Goal: Task Accomplishment & Management: Use online tool/utility

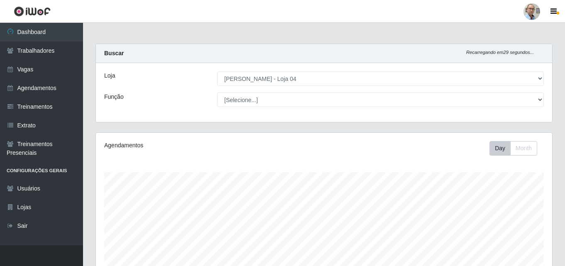
select select "251"
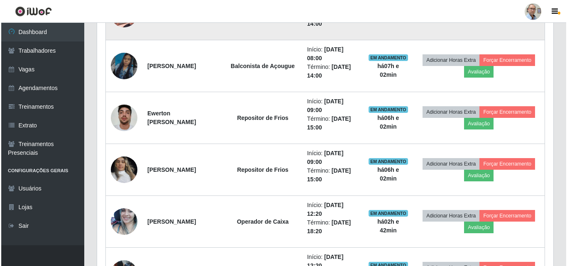
scroll to position [428, 0]
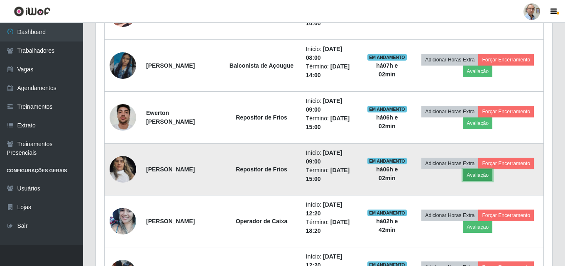
click at [493, 174] on button "Avaliação" at bounding box center [477, 175] width 29 height 12
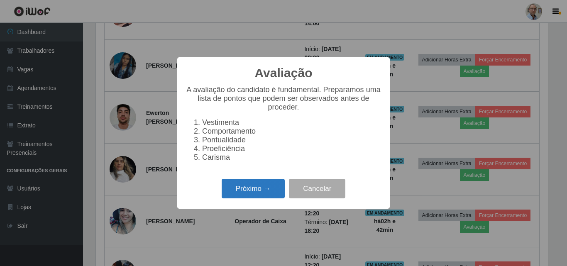
click at [253, 194] on button "Próximo →" at bounding box center [253, 189] width 63 height 20
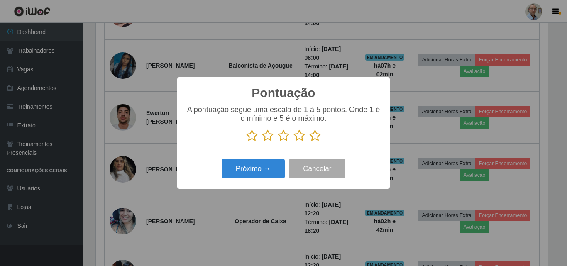
click at [312, 138] on icon at bounding box center [315, 136] width 12 height 12
click at [309, 142] on input "radio" at bounding box center [309, 142] width 0 height 0
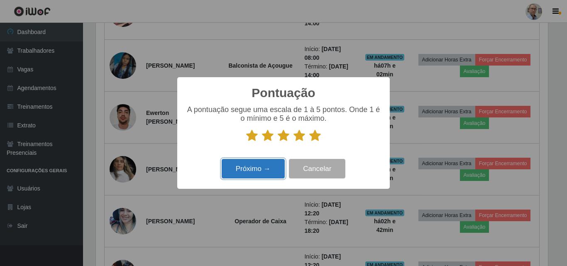
click at [267, 169] on button "Próximo →" at bounding box center [253, 169] width 63 height 20
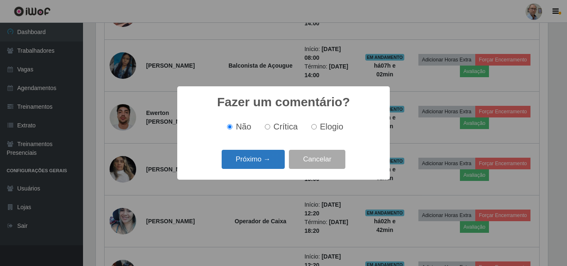
click at [259, 162] on button "Próximo →" at bounding box center [253, 160] width 63 height 20
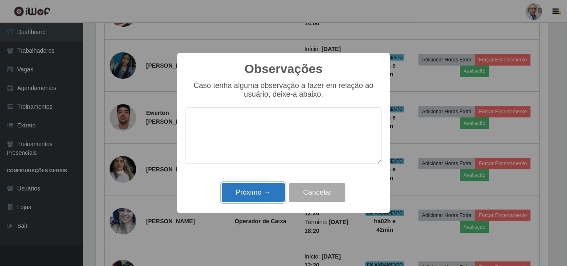
click at [269, 196] on button "Próximo →" at bounding box center [253, 193] width 63 height 20
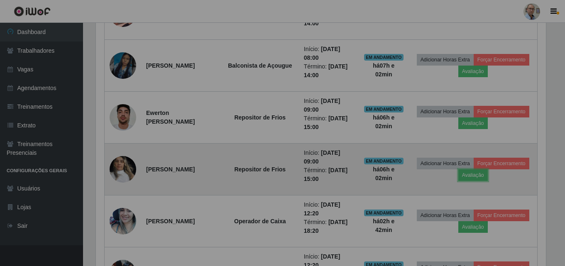
scroll to position [172, 457]
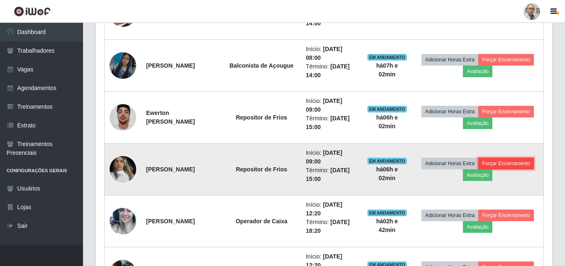
click at [488, 169] on button "Forçar Encerramento" at bounding box center [507, 164] width 56 height 12
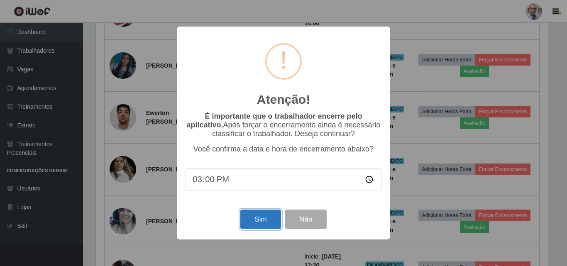
click at [261, 222] on button "Sim" at bounding box center [261, 220] width 40 height 20
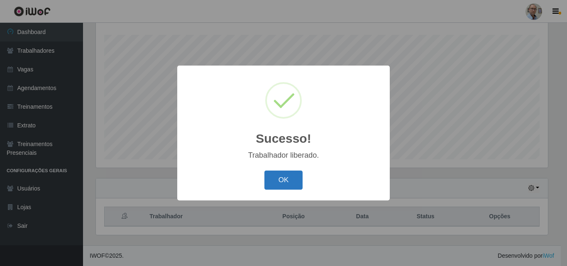
click at [277, 180] on button "OK" at bounding box center [284, 181] width 39 height 20
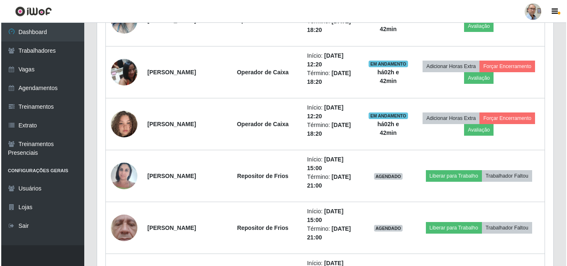
scroll to position [594, 0]
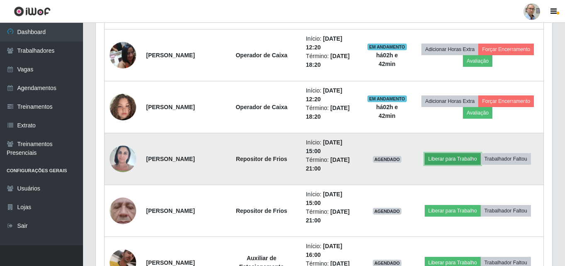
click at [471, 158] on button "Liberar para Trabalho" at bounding box center [453, 159] width 56 height 12
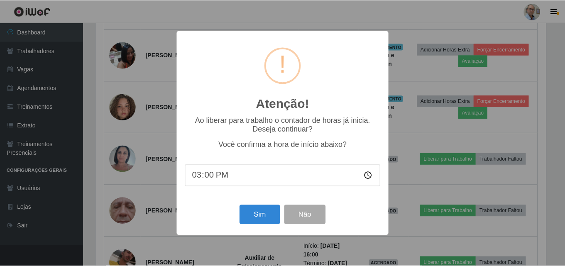
scroll to position [172, 452]
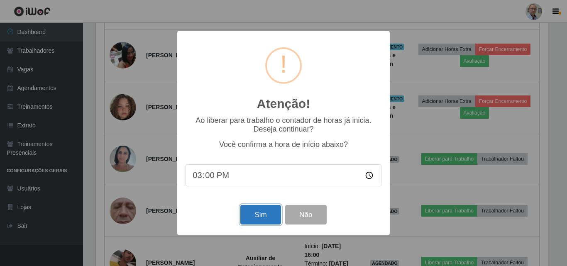
click at [265, 217] on button "Sim" at bounding box center [261, 215] width 40 height 20
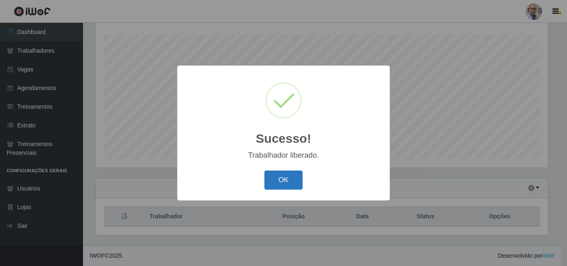
click at [273, 172] on button "OK" at bounding box center [284, 181] width 39 height 20
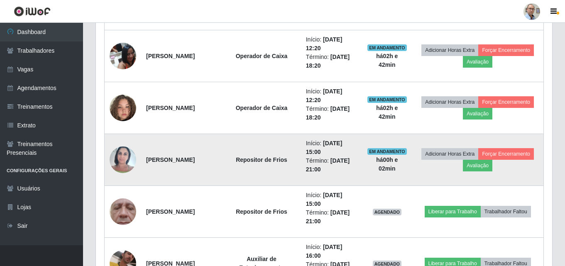
scroll to position [0, 0]
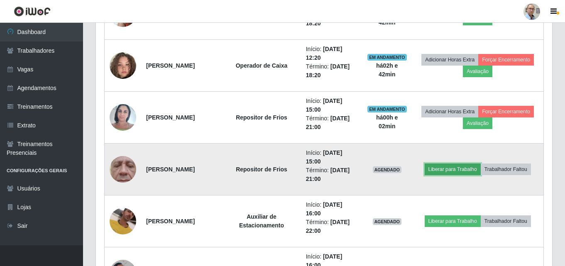
click at [462, 171] on button "Liberar para Trabalho" at bounding box center [453, 170] width 56 height 12
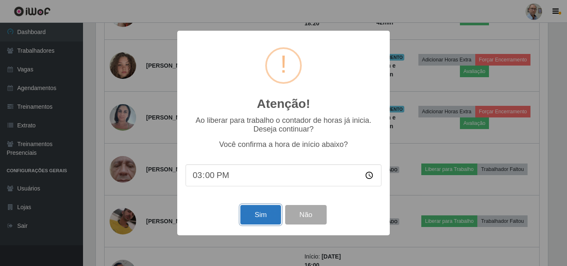
click at [273, 217] on button "Sim" at bounding box center [261, 215] width 40 height 20
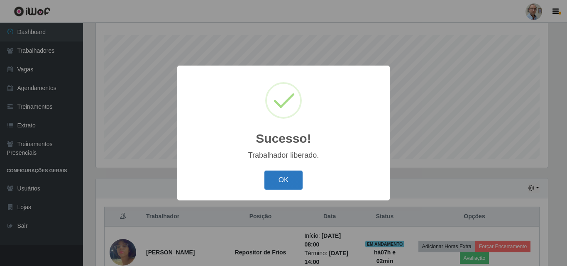
click at [283, 183] on button "OK" at bounding box center [284, 181] width 39 height 20
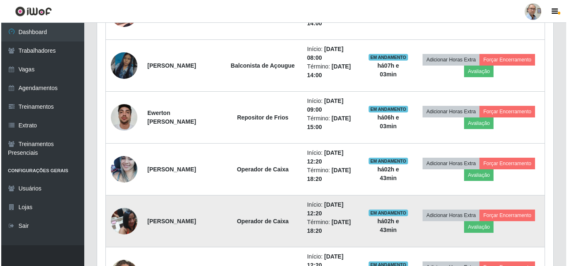
scroll to position [387, 0]
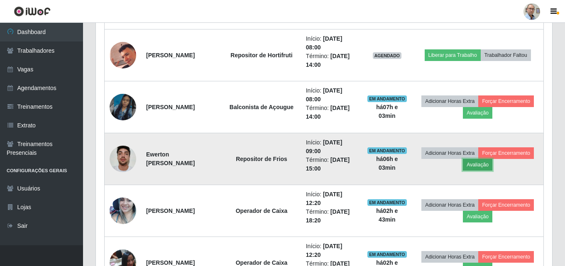
click at [493, 165] on button "Avaliação" at bounding box center [477, 165] width 29 height 12
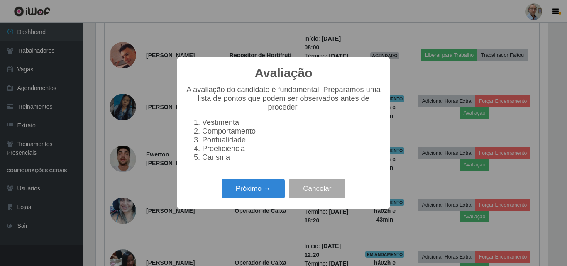
scroll to position [172, 452]
click at [263, 193] on button "Próximo →" at bounding box center [253, 189] width 63 height 20
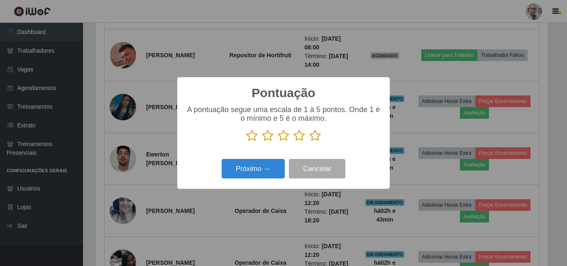
scroll to position [415232, 414952]
click at [316, 136] on icon at bounding box center [315, 136] width 12 height 12
click at [309, 142] on input "radio" at bounding box center [309, 142] width 0 height 0
click at [301, 135] on icon at bounding box center [300, 136] width 12 height 12
click at [294, 142] on input "radio" at bounding box center [294, 142] width 0 height 0
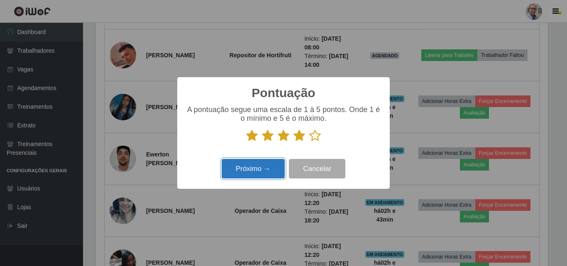
click at [268, 171] on button "Próximo →" at bounding box center [253, 169] width 63 height 20
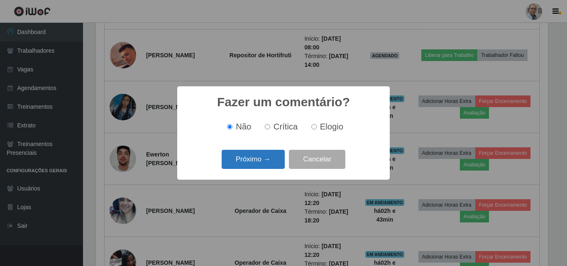
click at [266, 163] on button "Próximo →" at bounding box center [253, 160] width 63 height 20
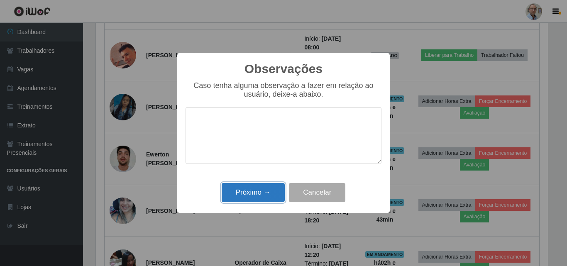
click at [282, 192] on button "Próximo →" at bounding box center [253, 193] width 63 height 20
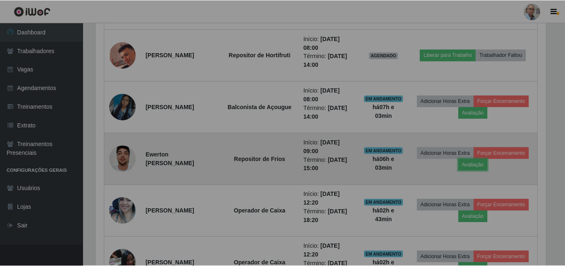
scroll to position [172, 457]
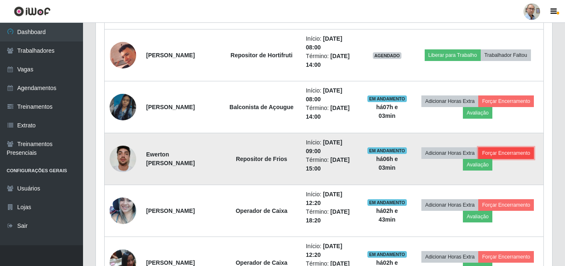
click at [479, 159] on button "Forçar Encerramento" at bounding box center [507, 153] width 56 height 12
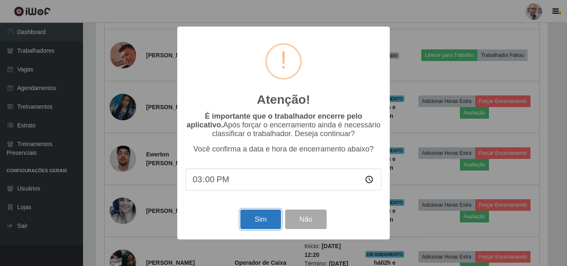
click at [275, 218] on button "Sim" at bounding box center [261, 220] width 40 height 20
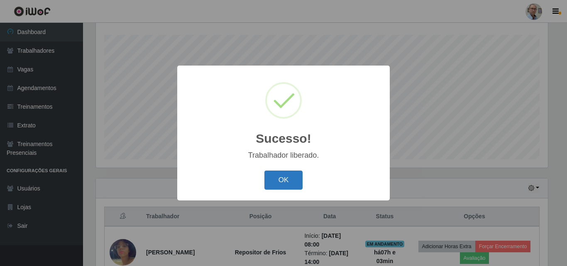
click at [295, 176] on button "OK" at bounding box center [284, 181] width 39 height 20
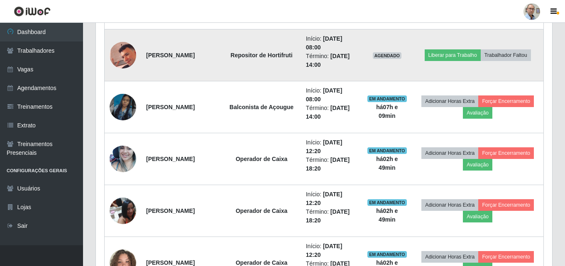
scroll to position [304, 0]
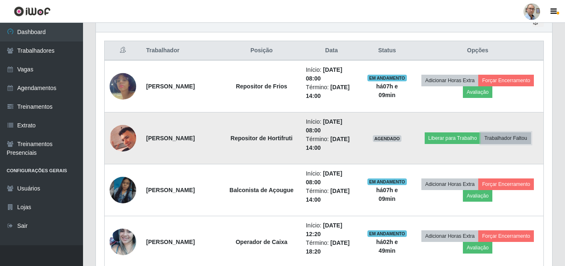
click at [515, 138] on button "Trabalhador Faltou" at bounding box center [506, 139] width 50 height 12
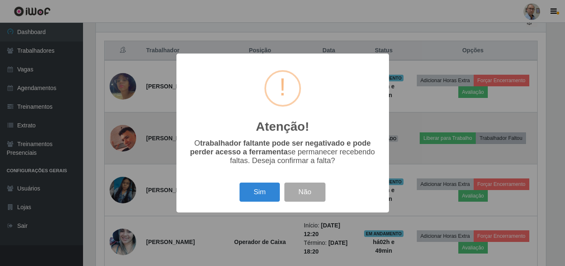
scroll to position [172, 452]
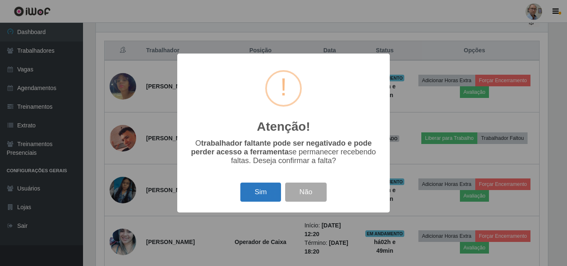
click at [249, 195] on button "Sim" at bounding box center [261, 193] width 40 height 20
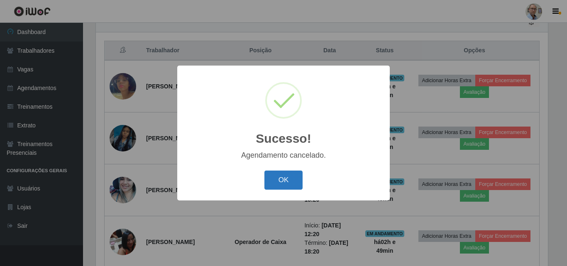
click at [284, 179] on button "OK" at bounding box center [284, 181] width 39 height 20
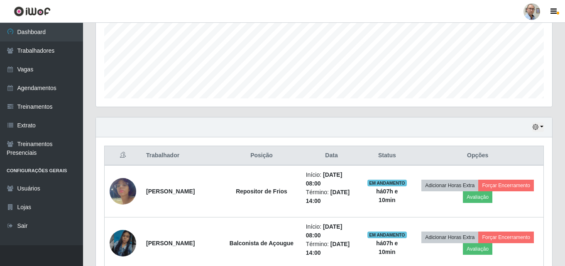
scroll to position [210, 0]
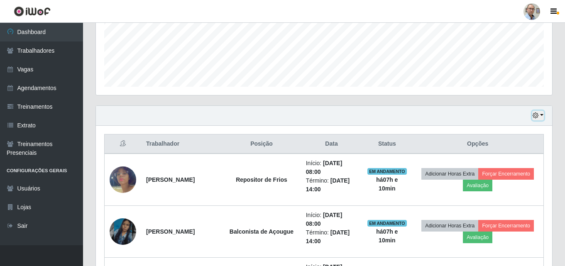
click at [536, 116] on icon "button" at bounding box center [536, 116] width 6 height 6
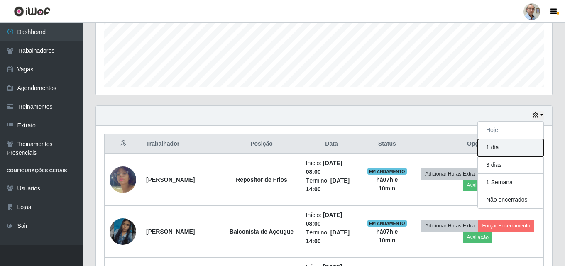
click at [503, 152] on button "1 dia" at bounding box center [511, 147] width 66 height 17
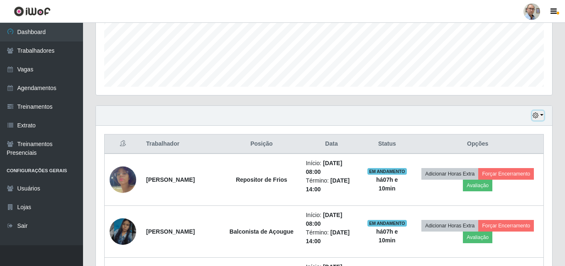
click at [539, 117] on icon "button" at bounding box center [536, 116] width 6 height 6
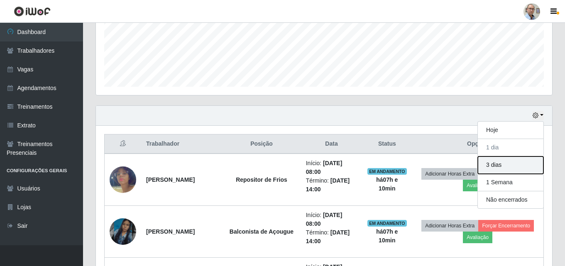
click at [498, 166] on button "3 dias" at bounding box center [511, 165] width 66 height 17
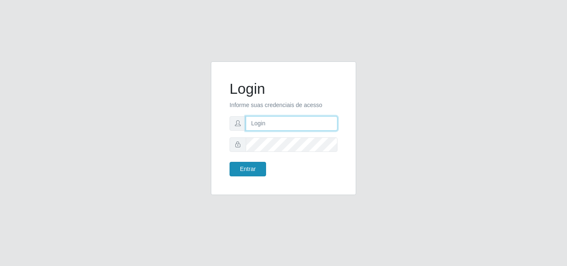
type input "[EMAIL_ADDRESS][DOMAIN_NAME]"
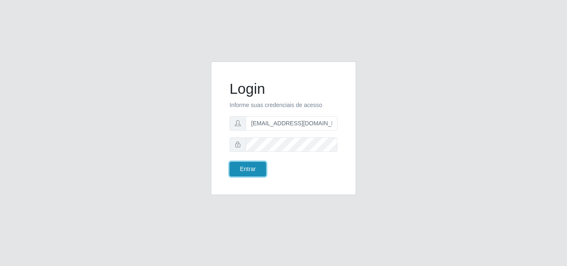
click at [252, 170] on button "Entrar" at bounding box center [248, 169] width 37 height 15
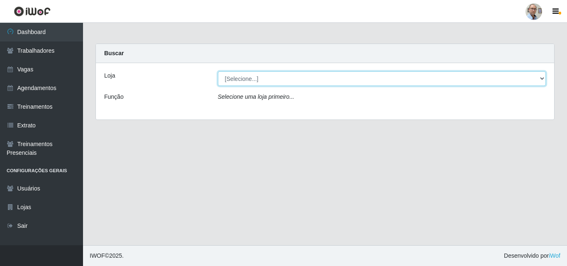
click at [533, 79] on select "[Selecione...] Mar Vermelho - Loja 04" at bounding box center [382, 78] width 329 height 15
select select "251"
click at [218, 71] on select "[Selecione...] Mar Vermelho - Loja 04" at bounding box center [382, 78] width 329 height 15
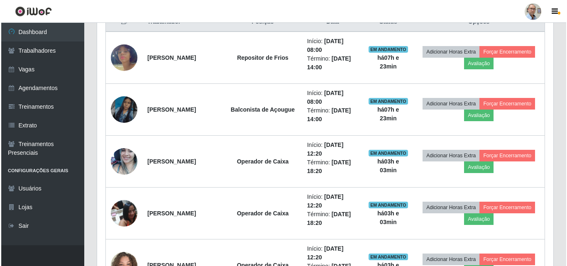
scroll to position [415, 0]
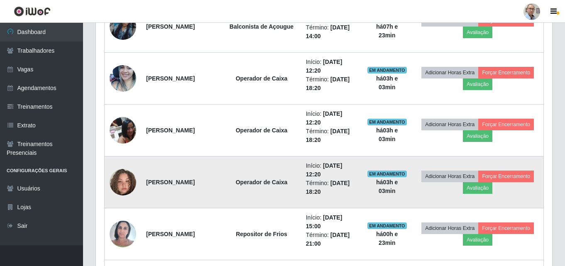
click at [124, 180] on img at bounding box center [123, 182] width 27 height 47
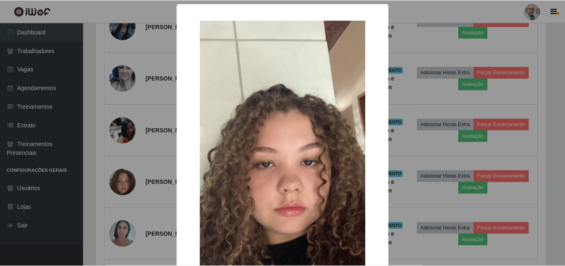
scroll to position [172, 452]
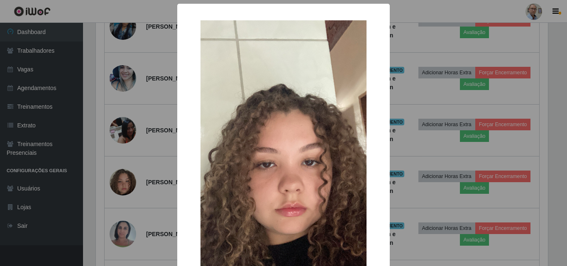
click at [123, 181] on div "× OK Cancel" at bounding box center [283, 133] width 567 height 266
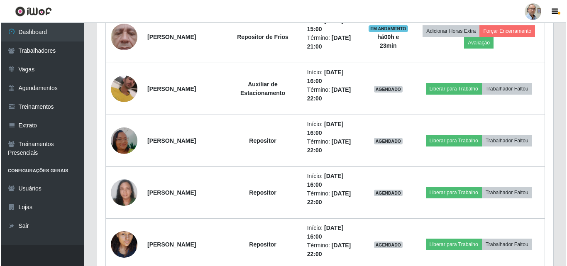
scroll to position [789, 0]
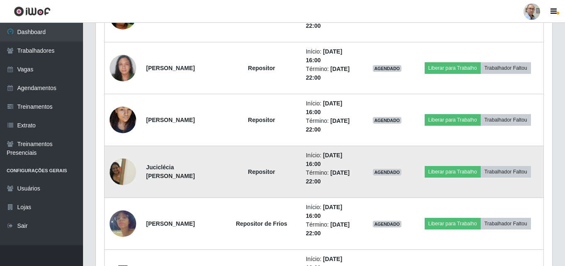
click at [119, 178] on img at bounding box center [123, 171] width 27 height 35
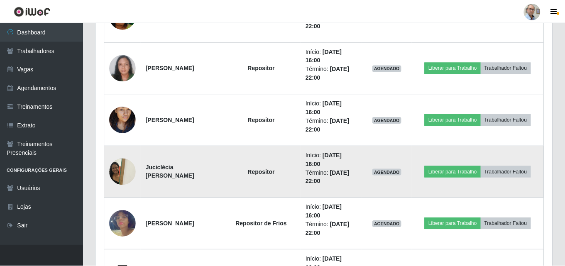
scroll to position [172, 452]
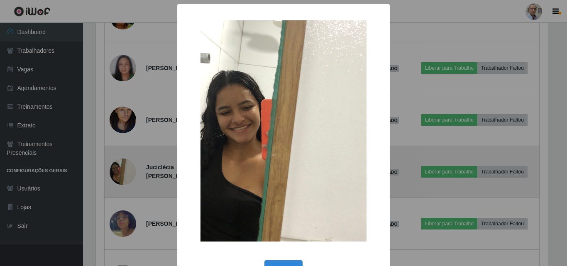
click at [119, 178] on div "× OK Cancel" at bounding box center [283, 133] width 567 height 266
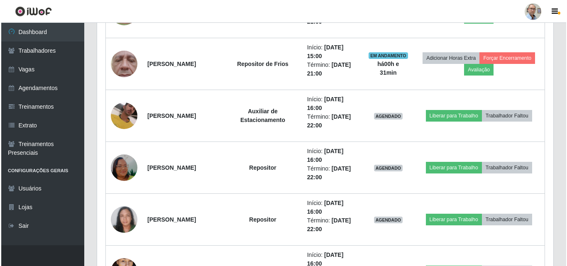
scroll to position [623, 0]
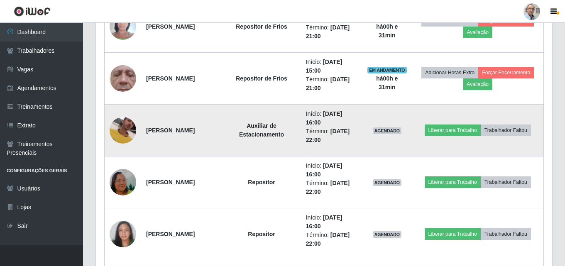
click at [126, 128] on img at bounding box center [123, 130] width 27 height 59
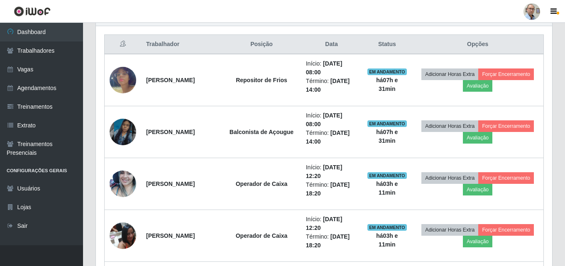
scroll to position [291, 0]
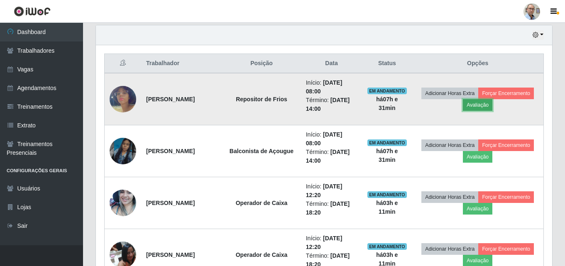
click at [493, 106] on button "Avaliação" at bounding box center [477, 105] width 29 height 12
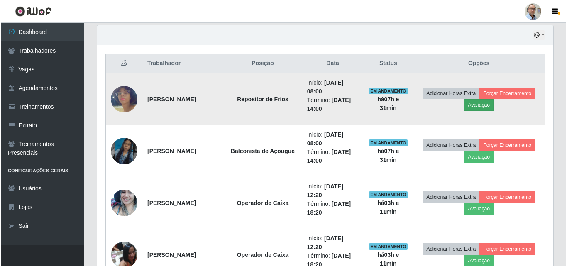
scroll to position [172, 452]
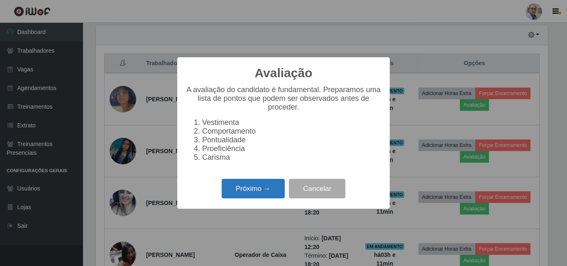
click at [249, 192] on button "Próximo →" at bounding box center [253, 189] width 63 height 20
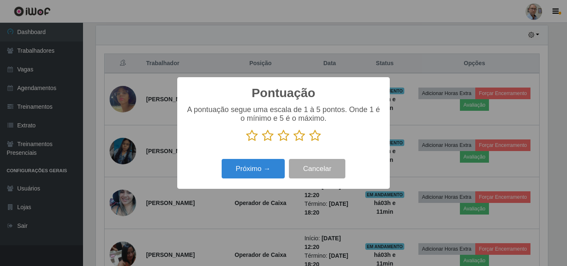
click at [316, 137] on icon at bounding box center [315, 136] width 12 height 12
click at [309, 142] on input "radio" at bounding box center [309, 142] width 0 height 0
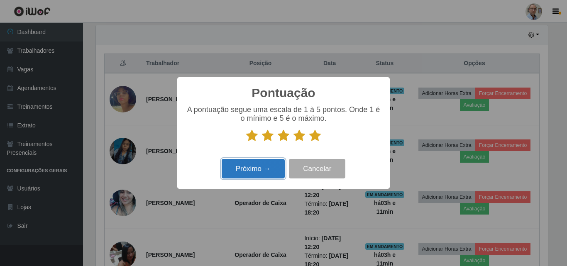
click at [248, 169] on button "Próximo →" at bounding box center [253, 169] width 63 height 20
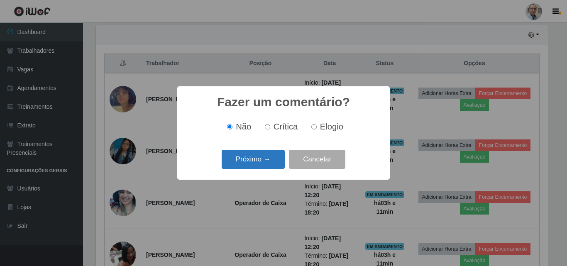
click at [254, 157] on button "Próximo →" at bounding box center [253, 160] width 63 height 20
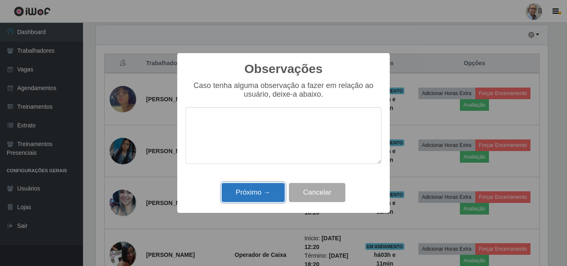
click at [257, 189] on button "Próximo →" at bounding box center [253, 193] width 63 height 20
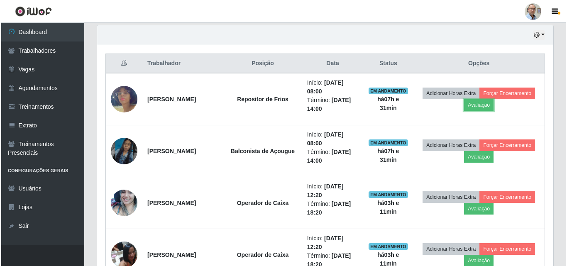
scroll to position [172, 457]
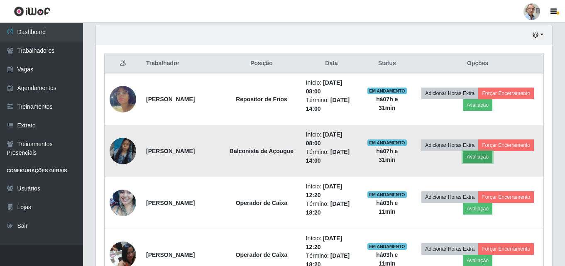
click at [493, 156] on button "Avaliação" at bounding box center [477, 157] width 29 height 12
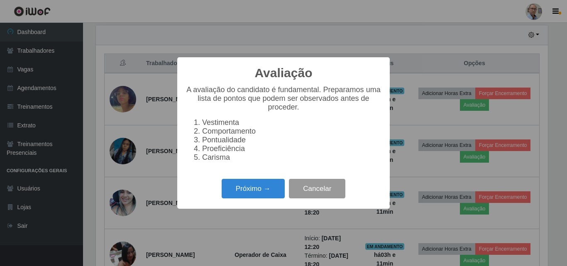
scroll to position [172, 452]
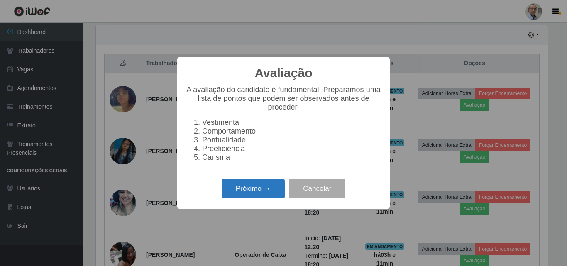
click at [247, 193] on button "Próximo →" at bounding box center [253, 189] width 63 height 20
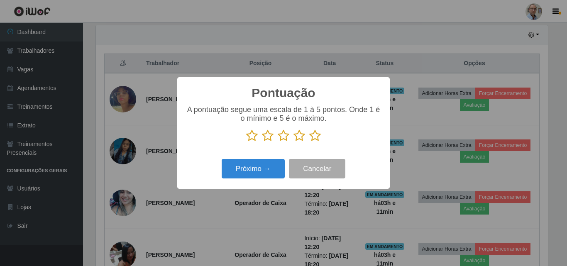
scroll to position [415232, 414952]
click at [316, 138] on icon at bounding box center [315, 136] width 12 height 12
click at [309, 142] on input "radio" at bounding box center [309, 142] width 0 height 0
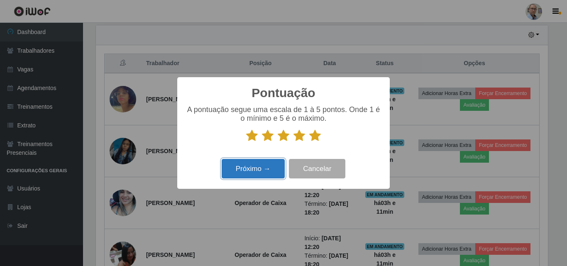
click at [242, 173] on button "Próximo →" at bounding box center [253, 169] width 63 height 20
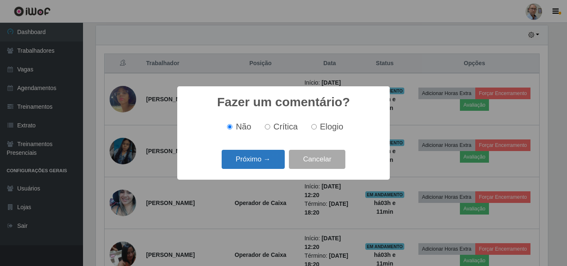
click at [258, 159] on button "Próximo →" at bounding box center [253, 160] width 63 height 20
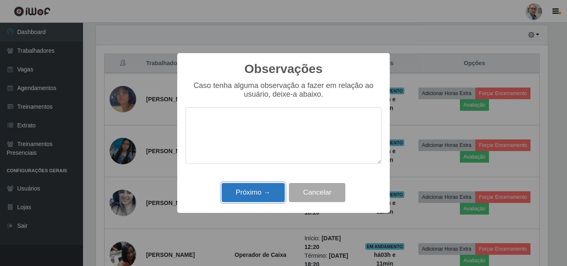
click at [239, 192] on button "Próximo →" at bounding box center [253, 193] width 63 height 20
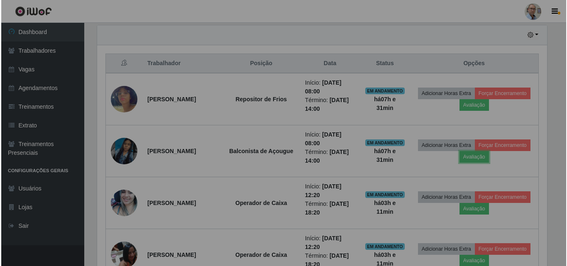
scroll to position [172, 457]
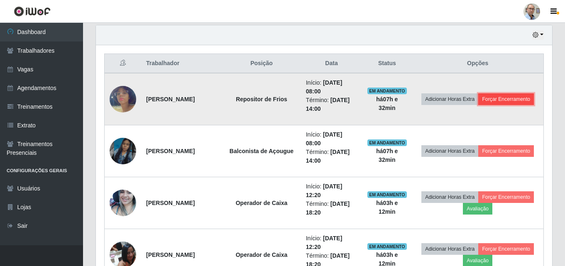
click at [485, 105] on button "Forçar Encerramento" at bounding box center [507, 99] width 56 height 12
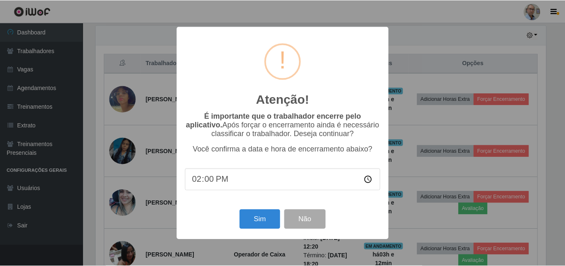
scroll to position [172, 452]
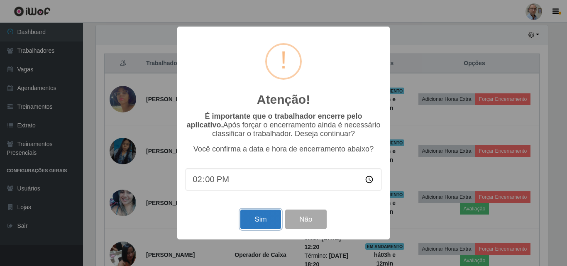
click at [251, 220] on button "Sim" at bounding box center [261, 220] width 40 height 20
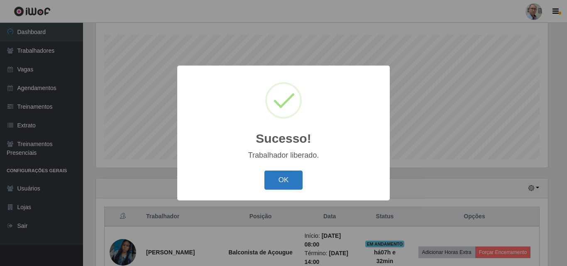
click at [290, 178] on button "OK" at bounding box center [284, 181] width 39 height 20
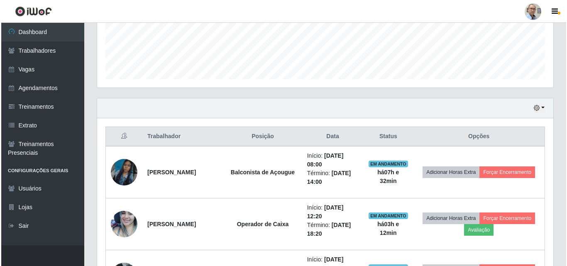
scroll to position [221, 0]
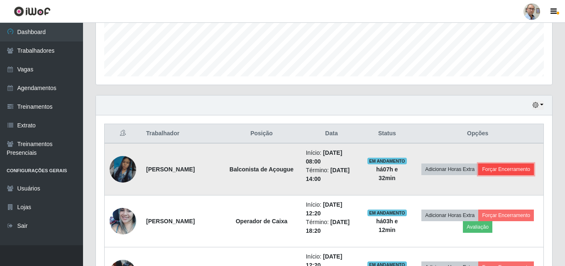
click at [482, 174] on button "Forçar Encerramento" at bounding box center [507, 170] width 56 height 12
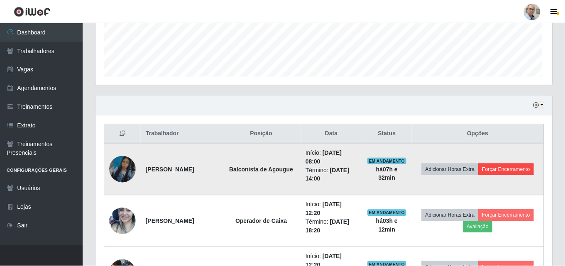
scroll to position [0, 0]
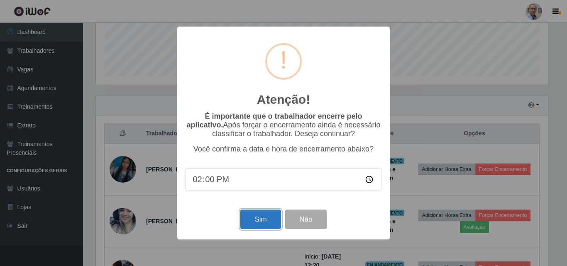
click at [263, 224] on button "Sim" at bounding box center [261, 220] width 40 height 20
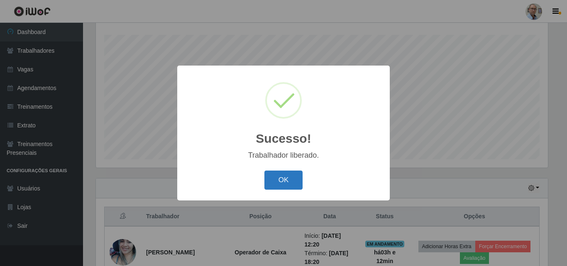
click at [291, 182] on button "OK" at bounding box center [284, 181] width 39 height 20
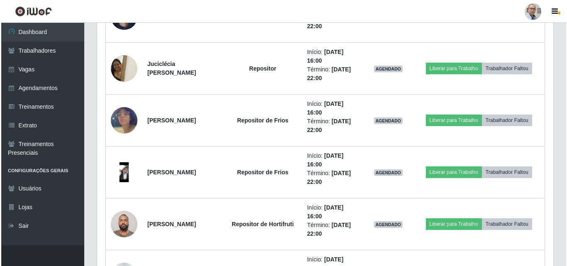
scroll to position [789, 0]
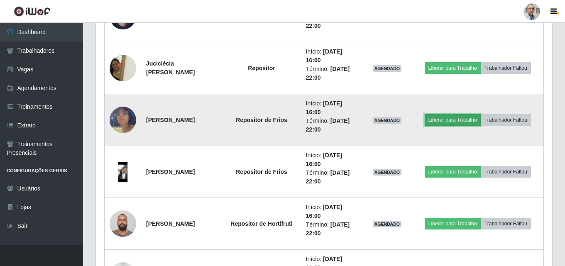
click at [454, 119] on button "Liberar para Trabalho" at bounding box center [453, 120] width 56 height 12
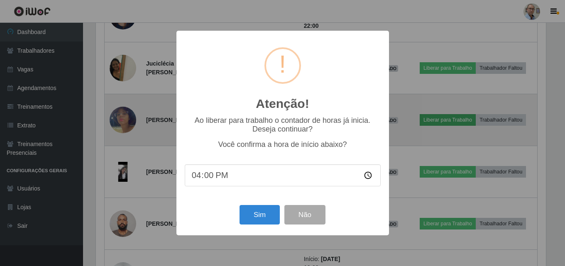
scroll to position [172, 452]
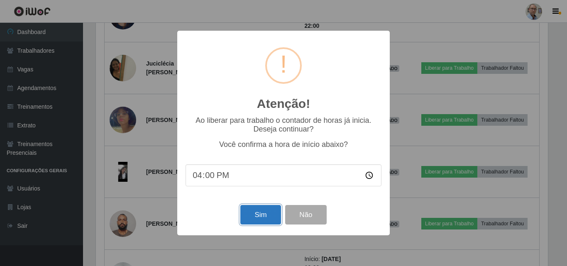
click at [261, 217] on button "Sim" at bounding box center [261, 215] width 40 height 20
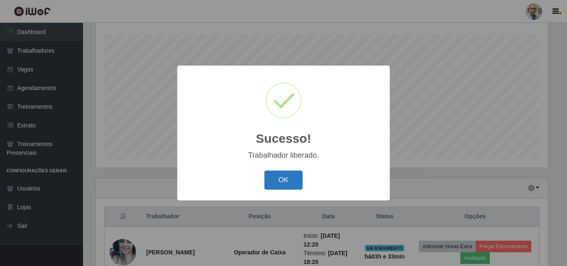
click at [289, 179] on button "OK" at bounding box center [284, 181] width 39 height 20
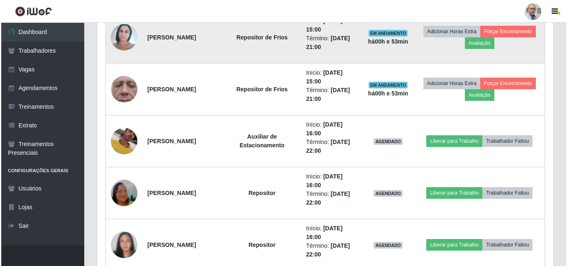
scroll to position [511, 0]
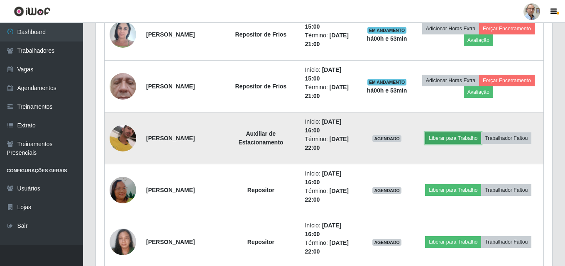
click at [458, 138] on button "Liberar para Trabalho" at bounding box center [453, 139] width 56 height 12
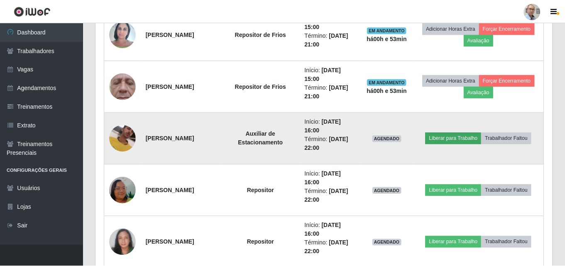
scroll to position [172, 452]
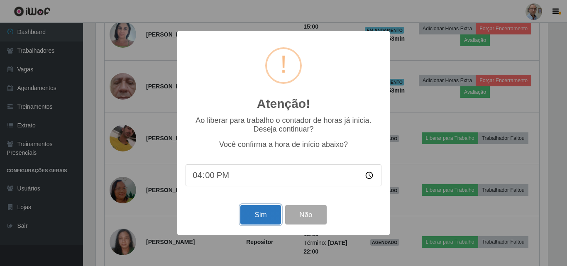
click at [269, 213] on button "Sim" at bounding box center [261, 215] width 40 height 20
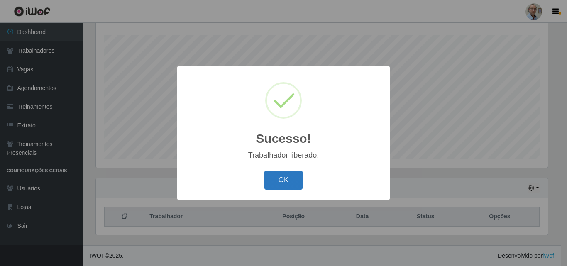
click at [275, 179] on button "OK" at bounding box center [284, 181] width 39 height 20
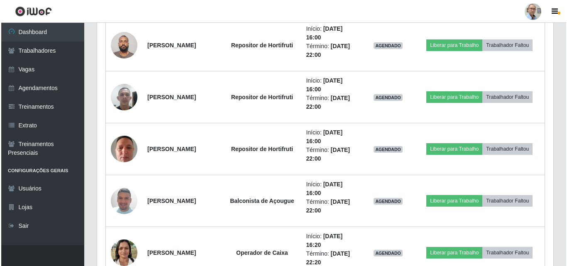
scroll to position [968, 0]
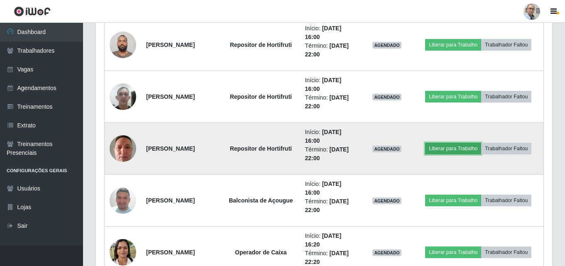
click at [457, 147] on button "Liberar para Trabalho" at bounding box center [453, 149] width 56 height 12
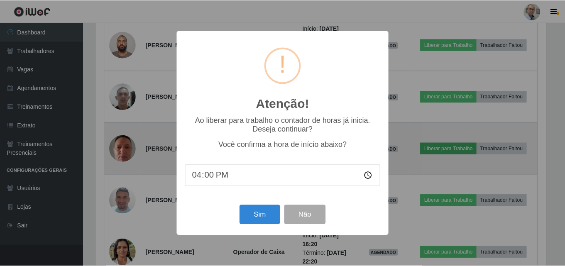
scroll to position [172, 452]
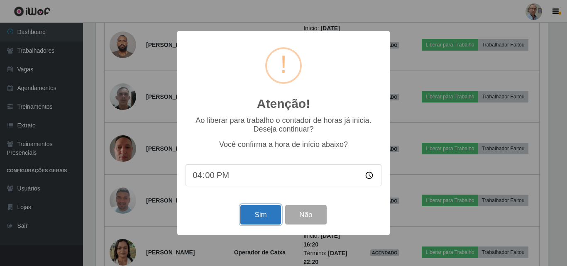
click at [265, 219] on button "Sim" at bounding box center [261, 215] width 40 height 20
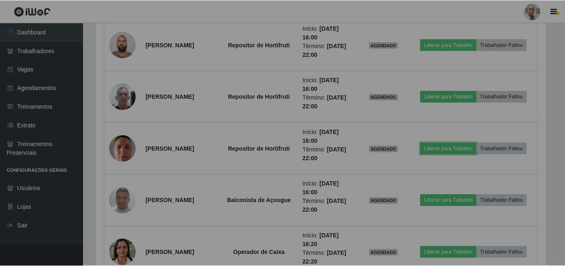
scroll to position [415232, 414948]
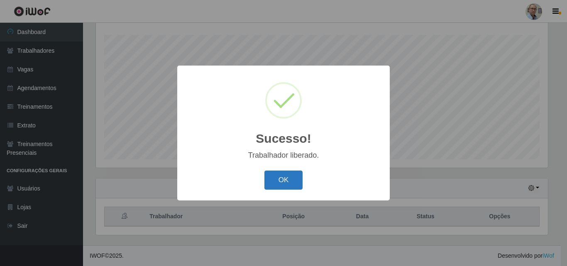
click at [282, 179] on button "OK" at bounding box center [284, 181] width 39 height 20
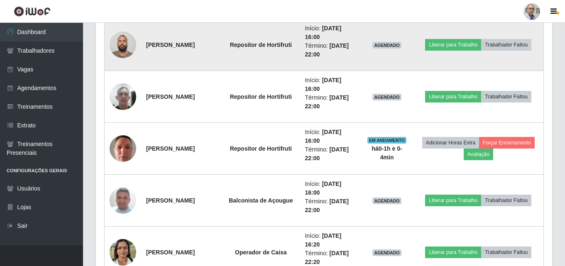
scroll to position [927, 0]
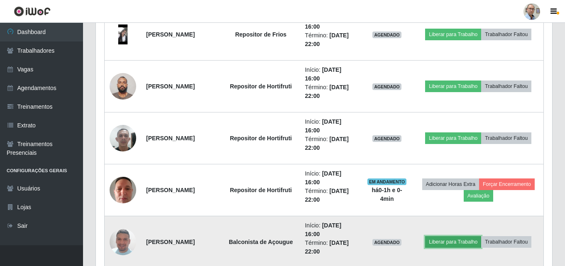
click at [447, 241] on button "Liberar para Trabalho" at bounding box center [453, 242] width 56 height 12
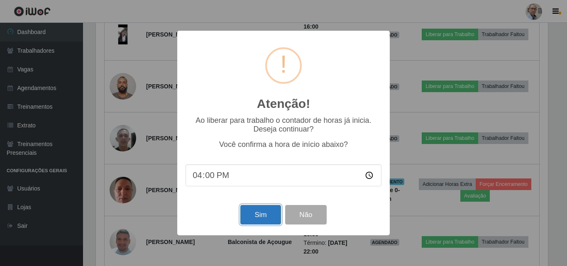
click at [263, 219] on button "Sim" at bounding box center [261, 215] width 40 height 20
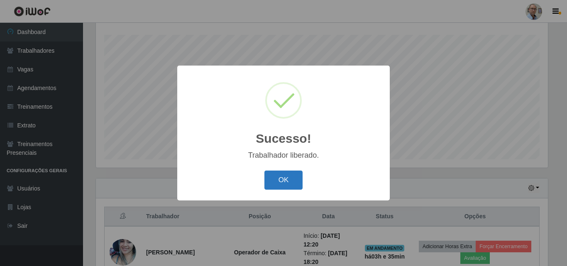
click at [282, 174] on button "OK" at bounding box center [284, 181] width 39 height 20
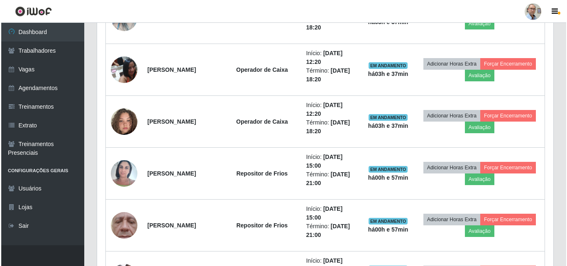
scroll to position [387, 0]
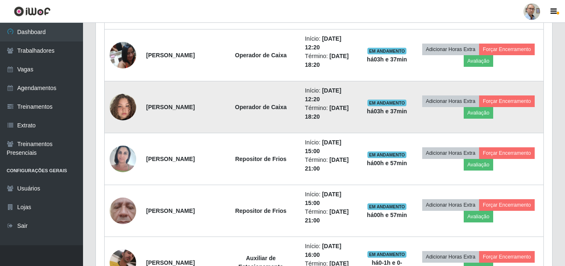
click at [128, 104] on img at bounding box center [123, 106] width 27 height 47
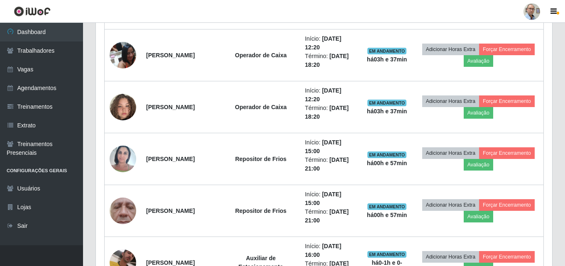
scroll to position [172, 457]
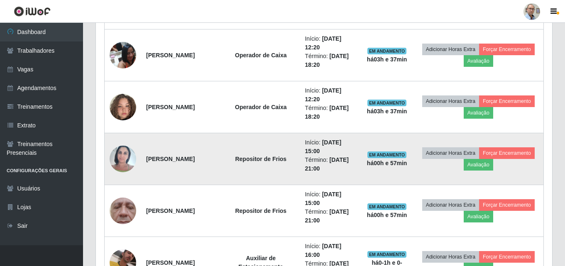
click at [120, 155] on img at bounding box center [123, 158] width 27 height 35
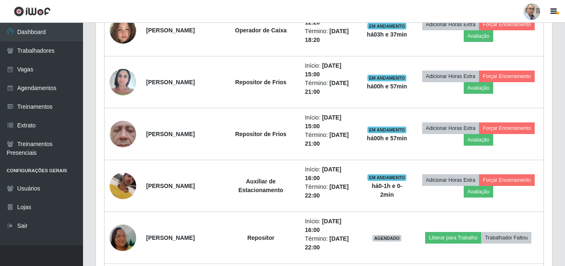
scroll to position [511, 0]
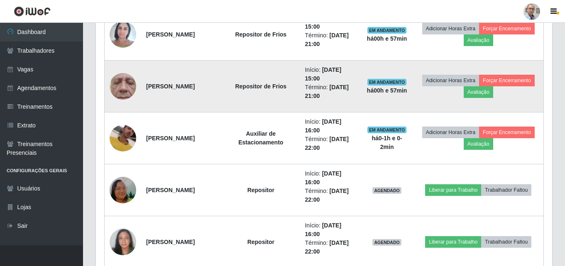
click at [124, 89] on img at bounding box center [123, 86] width 27 height 59
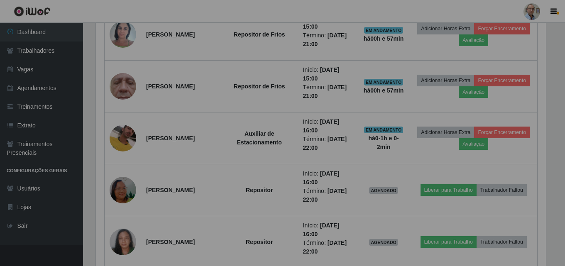
scroll to position [172, 457]
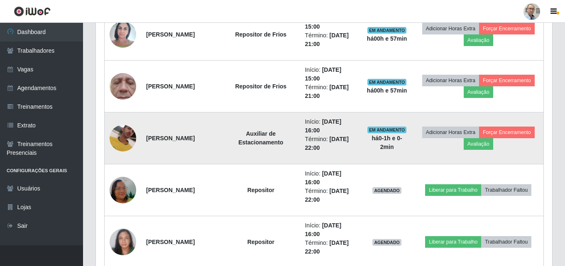
click at [124, 136] on img at bounding box center [123, 138] width 27 height 59
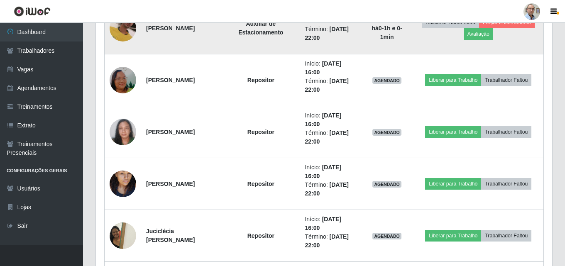
scroll to position [636, 0]
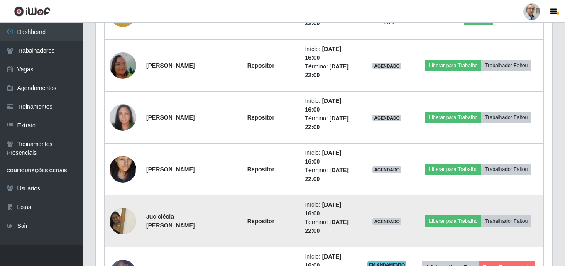
click at [119, 227] on img at bounding box center [123, 221] width 27 height 35
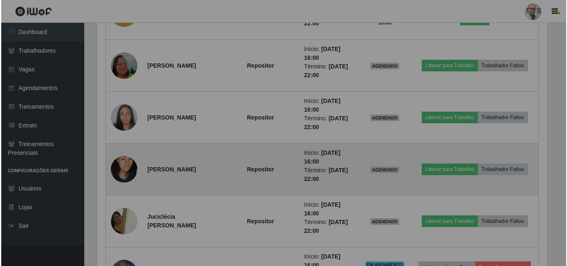
scroll to position [172, 457]
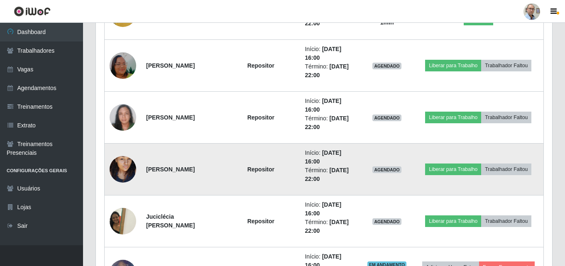
click at [122, 166] on img at bounding box center [123, 169] width 27 height 47
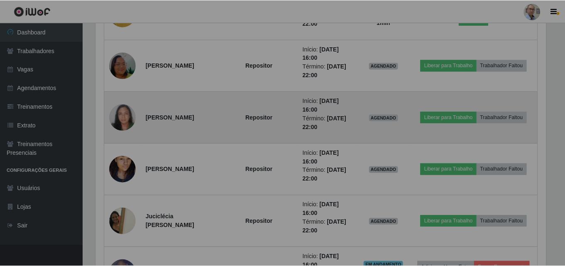
scroll to position [415232, 414948]
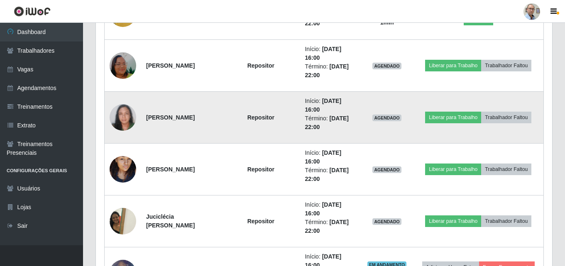
click at [120, 112] on img at bounding box center [123, 117] width 27 height 27
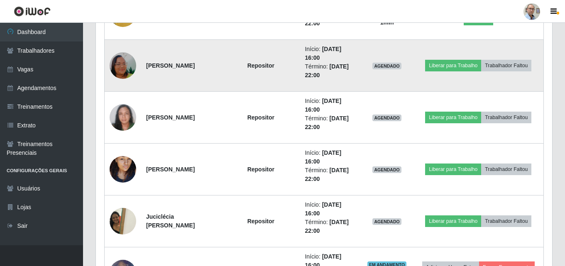
click at [120, 65] on img at bounding box center [123, 65] width 27 height 47
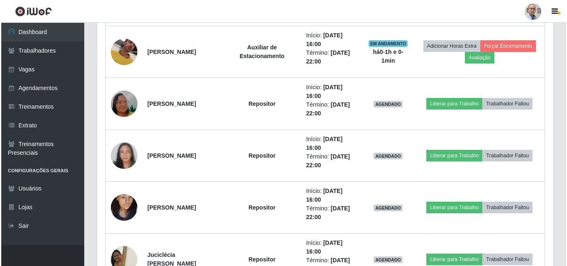
scroll to position [594, 0]
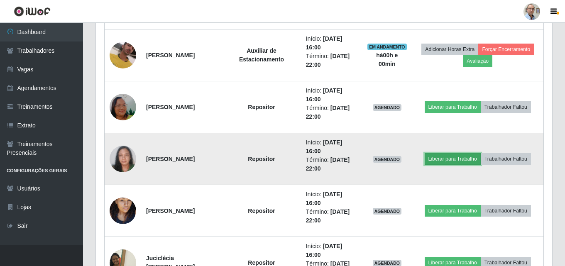
click at [459, 160] on button "Liberar para Trabalho" at bounding box center [453, 159] width 56 height 12
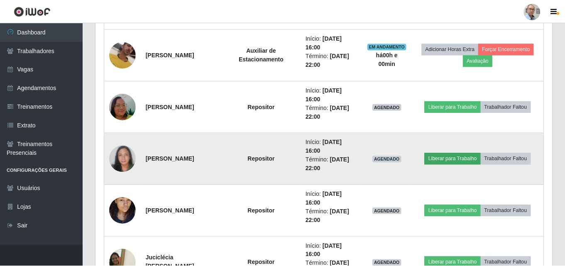
scroll to position [172, 452]
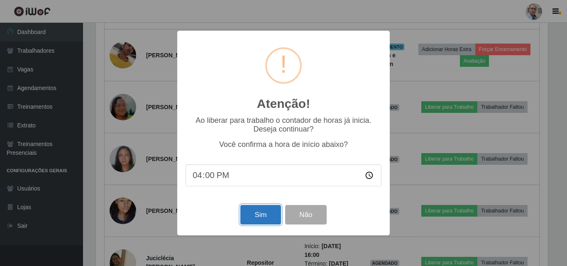
click at [259, 209] on button "Sim" at bounding box center [261, 215] width 40 height 20
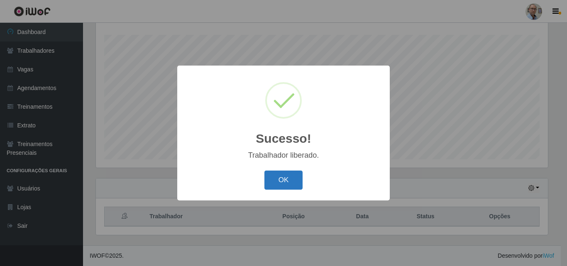
click at [278, 185] on button "OK" at bounding box center [284, 181] width 39 height 20
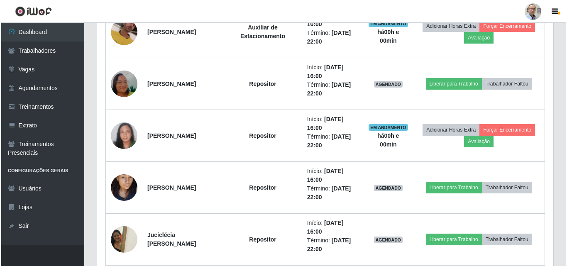
scroll to position [636, 0]
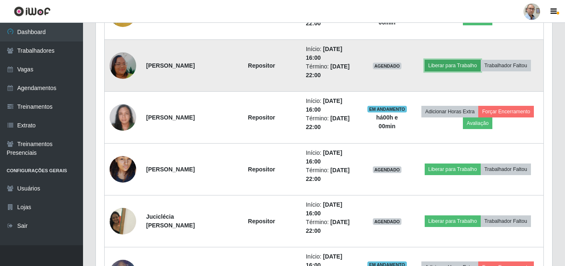
click at [444, 65] on button "Liberar para Trabalho" at bounding box center [453, 66] width 56 height 12
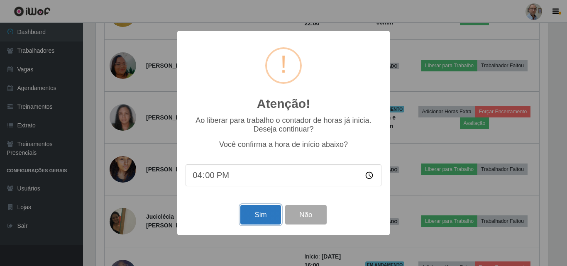
click at [252, 223] on button "Sim" at bounding box center [261, 215] width 40 height 20
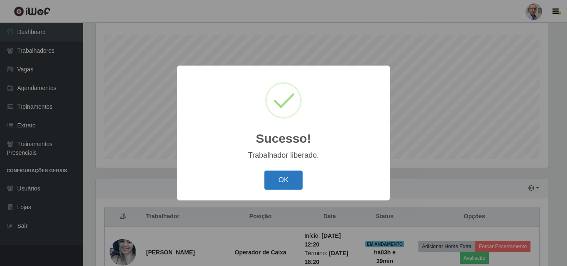
click at [285, 179] on button "OK" at bounding box center [284, 181] width 39 height 20
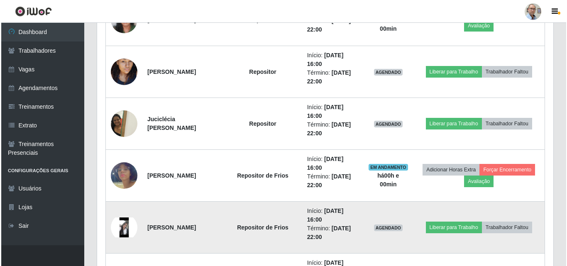
scroll to position [719, 0]
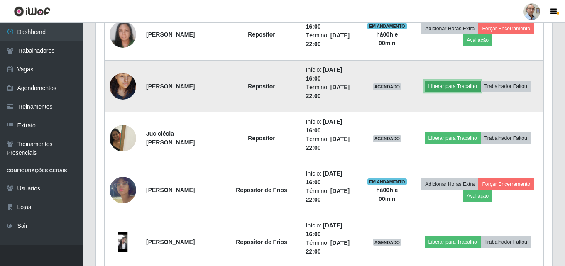
click at [458, 83] on button "Liberar para Trabalho" at bounding box center [453, 87] width 56 height 12
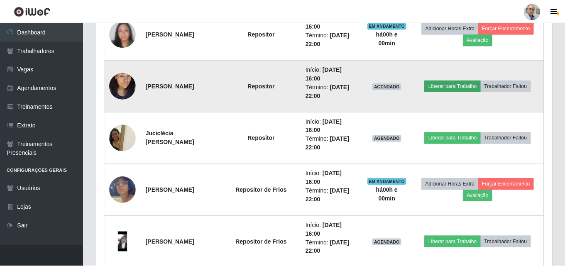
scroll to position [172, 452]
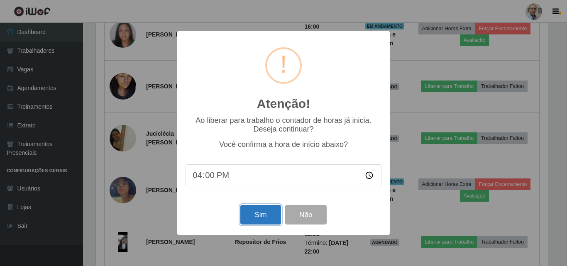
click at [248, 219] on button "Sim" at bounding box center [261, 215] width 40 height 20
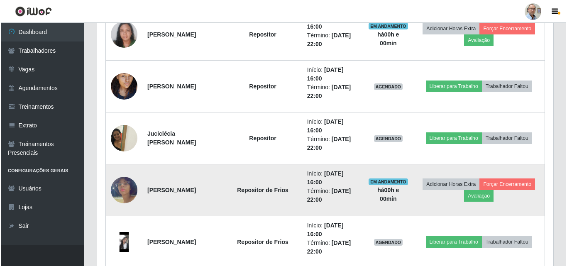
scroll to position [137, 0]
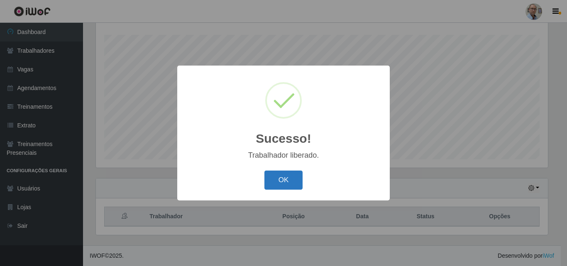
click at [275, 179] on button "OK" at bounding box center [284, 181] width 39 height 20
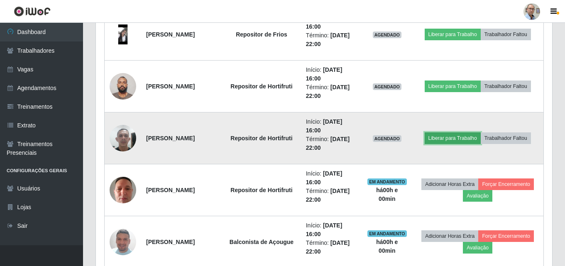
click at [457, 137] on button "Liberar para Trabalho" at bounding box center [453, 139] width 56 height 12
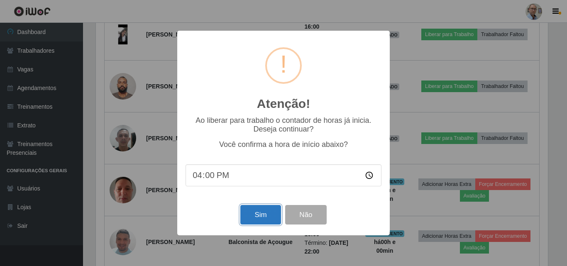
click at [254, 219] on button "Sim" at bounding box center [261, 215] width 40 height 20
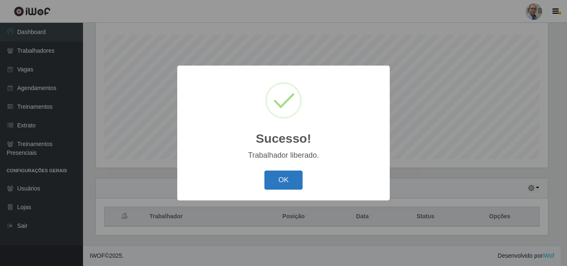
click at [282, 177] on button "OK" at bounding box center [284, 181] width 39 height 20
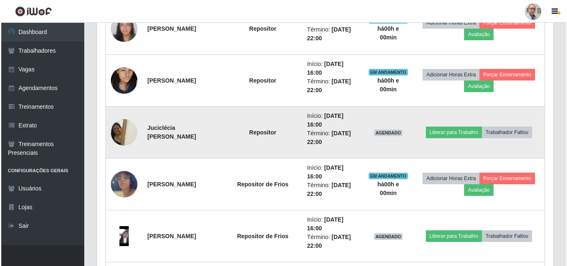
scroll to position [761, 0]
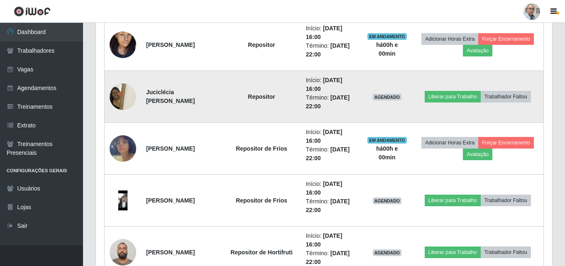
click at [118, 96] on img at bounding box center [123, 96] width 27 height 35
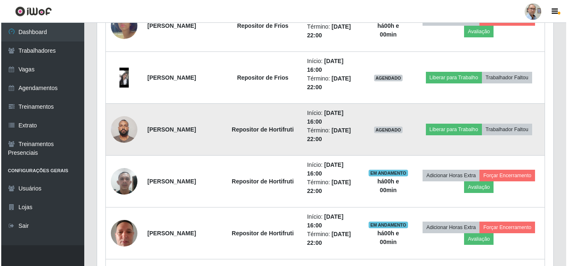
scroll to position [885, 0]
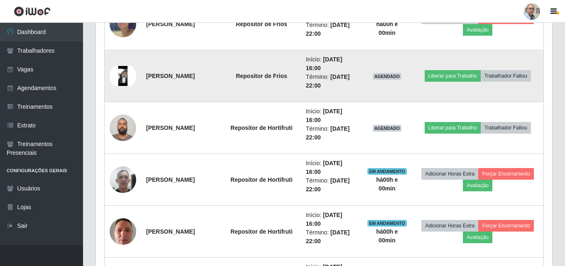
click at [126, 76] on img at bounding box center [123, 76] width 27 height 20
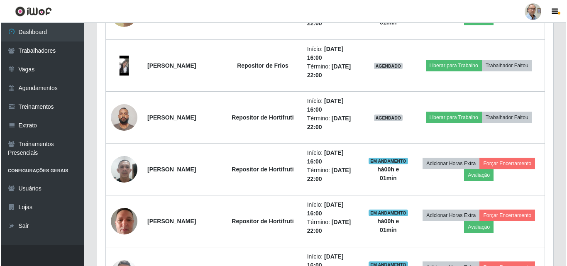
scroll to position [813, 0]
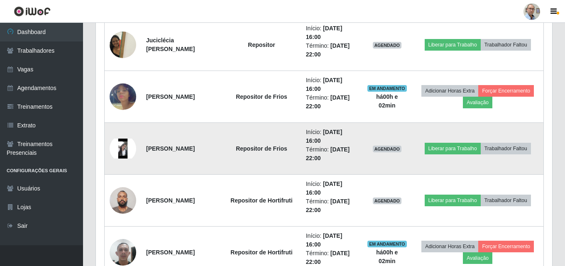
click at [118, 144] on img at bounding box center [123, 149] width 27 height 20
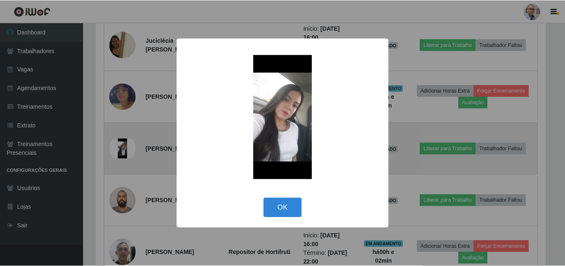
scroll to position [172, 452]
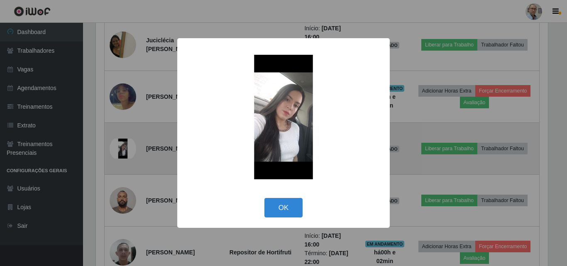
click at [118, 144] on div "× OK Cancel" at bounding box center [283, 133] width 567 height 266
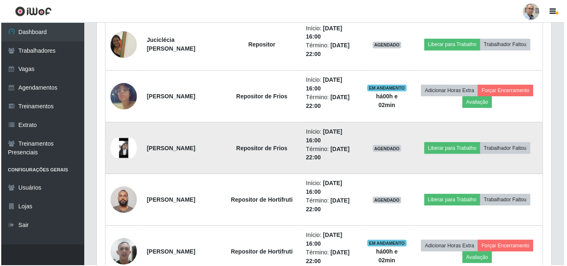
scroll to position [172, 457]
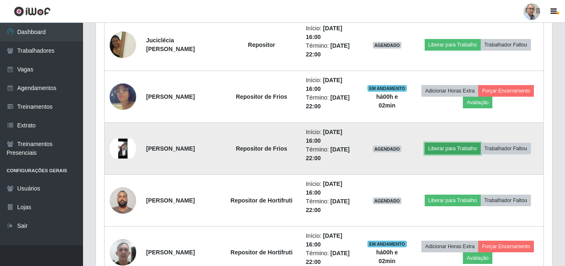
click at [449, 147] on button "Liberar para Trabalho" at bounding box center [453, 149] width 56 height 12
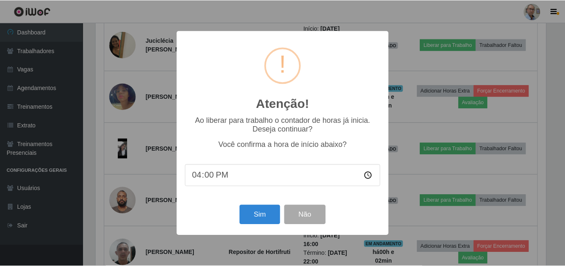
scroll to position [172, 452]
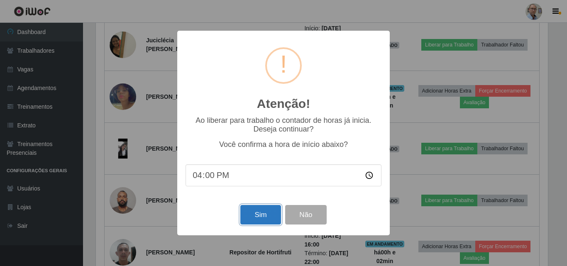
click at [253, 214] on button "Sim" at bounding box center [261, 215] width 40 height 20
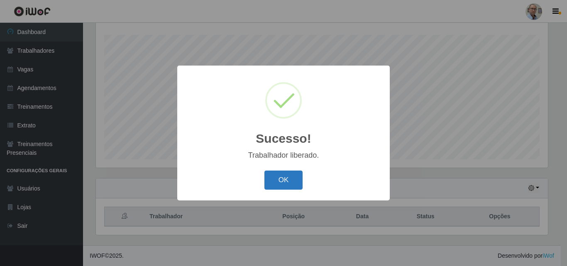
click at [277, 182] on button "OK" at bounding box center [284, 181] width 39 height 20
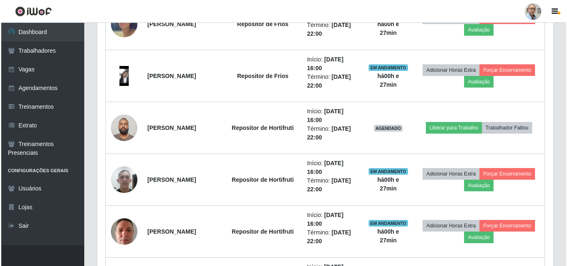
scroll to position [844, 0]
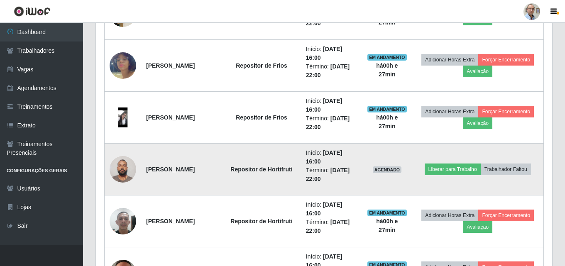
click at [125, 172] on img at bounding box center [123, 169] width 27 height 35
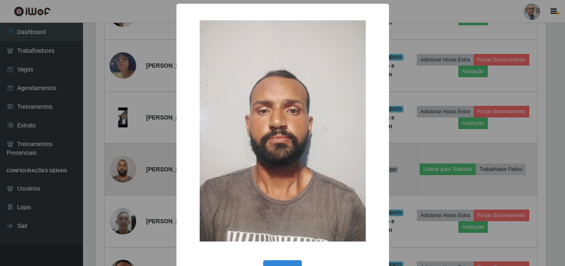
scroll to position [172, 452]
click at [125, 172] on div "× OK Cancel" at bounding box center [283, 133] width 567 height 266
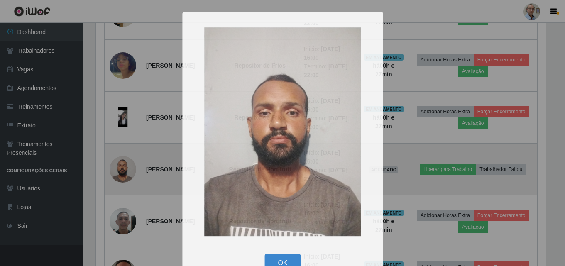
scroll to position [172, 457]
